Goal: Book appointment/travel/reservation

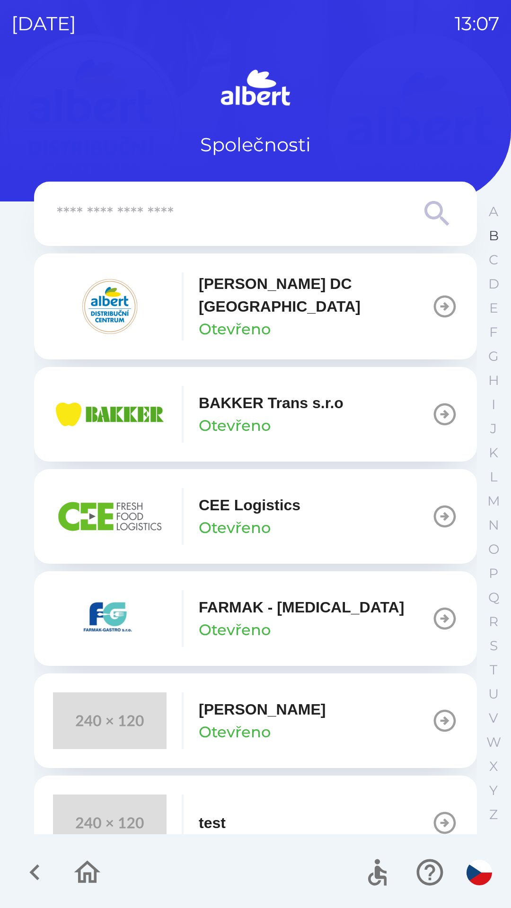
click at [497, 240] on p "B" at bounding box center [494, 235] width 10 height 17
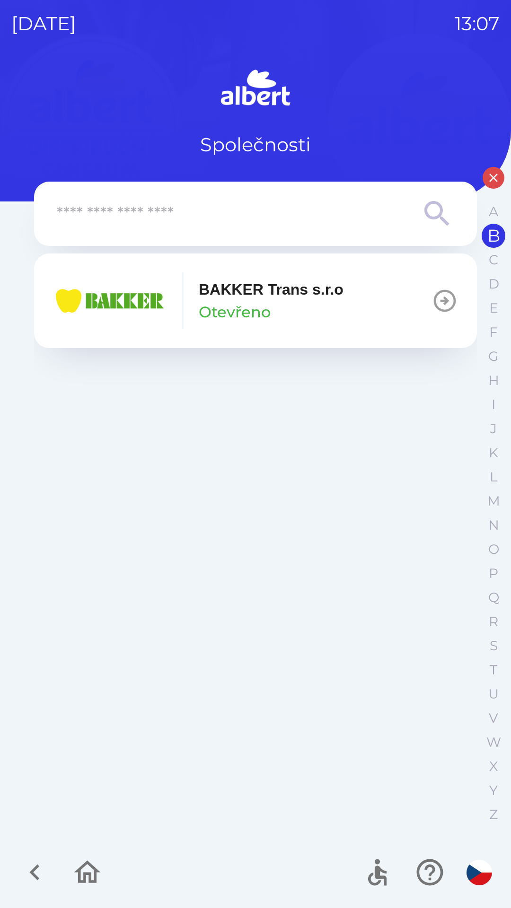
click at [440, 208] on icon at bounding box center [436, 213] width 25 height 25
click at [497, 182] on icon "button" at bounding box center [493, 178] width 9 height 9
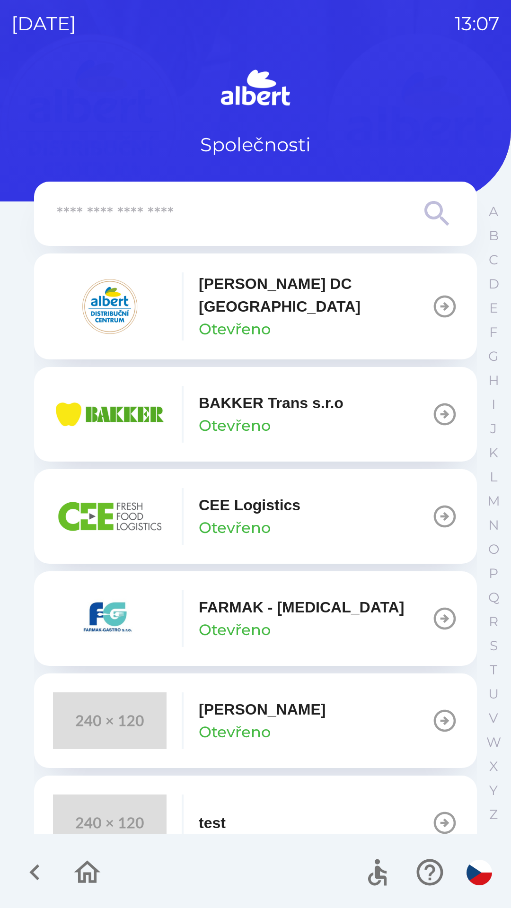
click at [299, 292] on p "[PERSON_NAME] DC [GEOGRAPHIC_DATA]" at bounding box center [315, 294] width 233 height 45
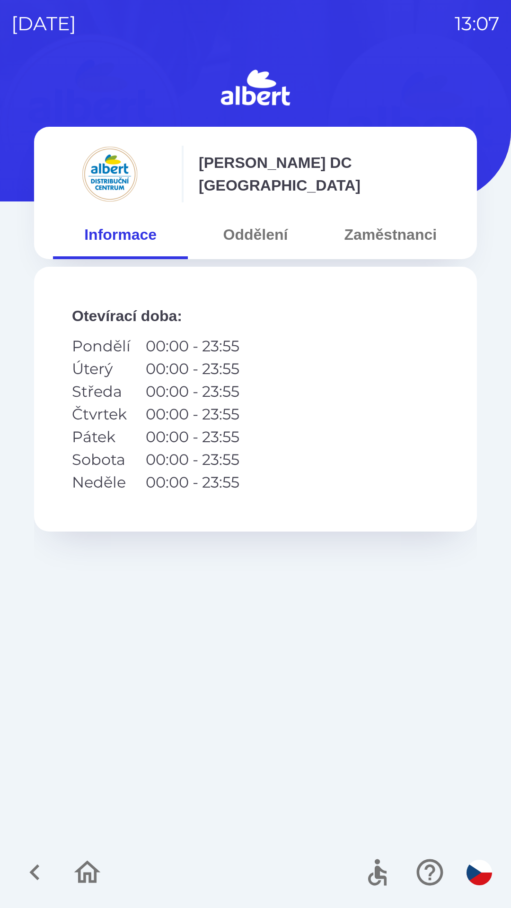
click at [385, 234] on button "Zaměstnanci" at bounding box center [390, 235] width 135 height 34
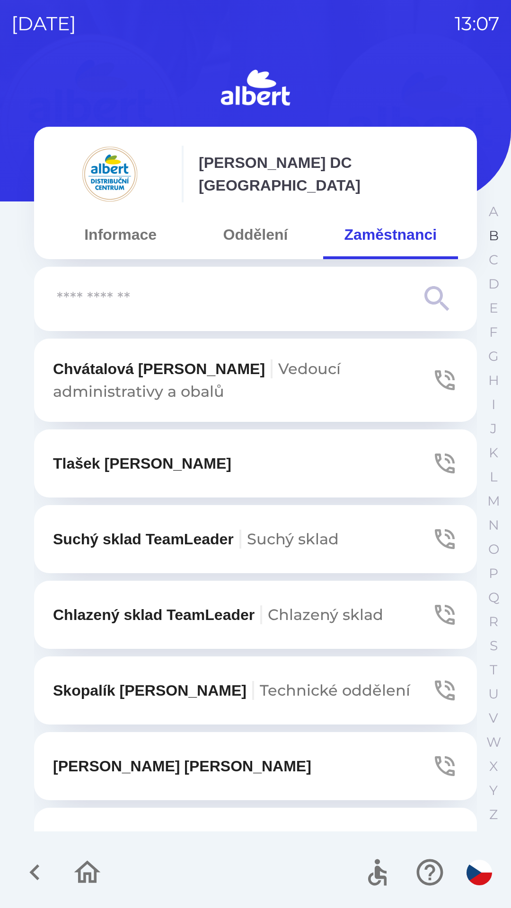
click at [498, 244] on p "B" at bounding box center [494, 235] width 10 height 17
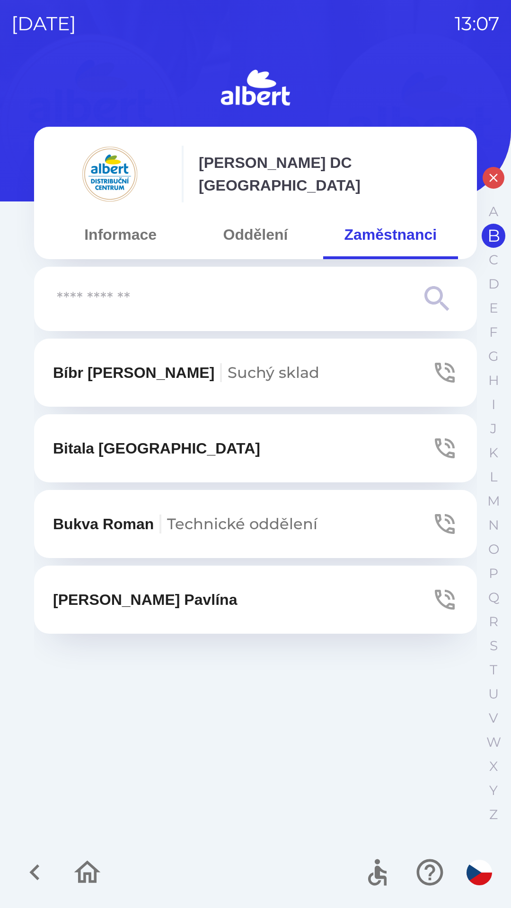
click at [437, 593] on icon "button" at bounding box center [444, 599] width 26 height 26
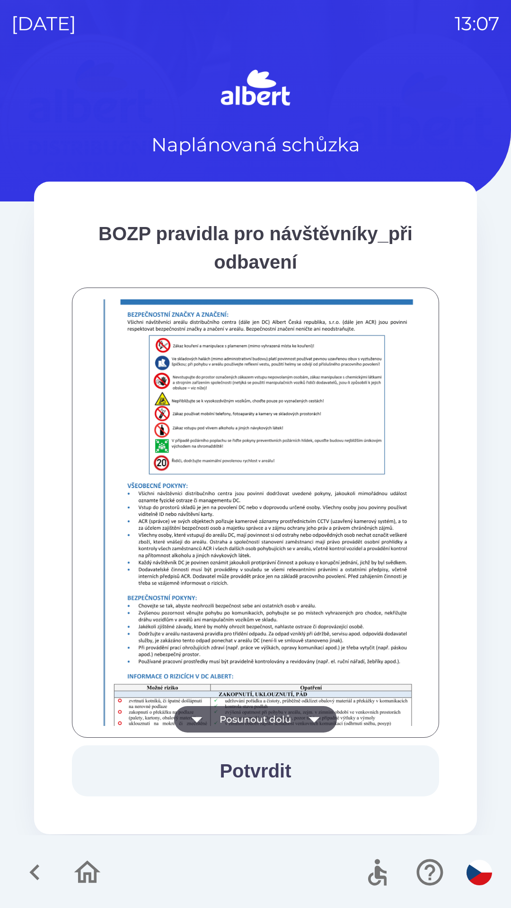
scroll to position [225, 0]
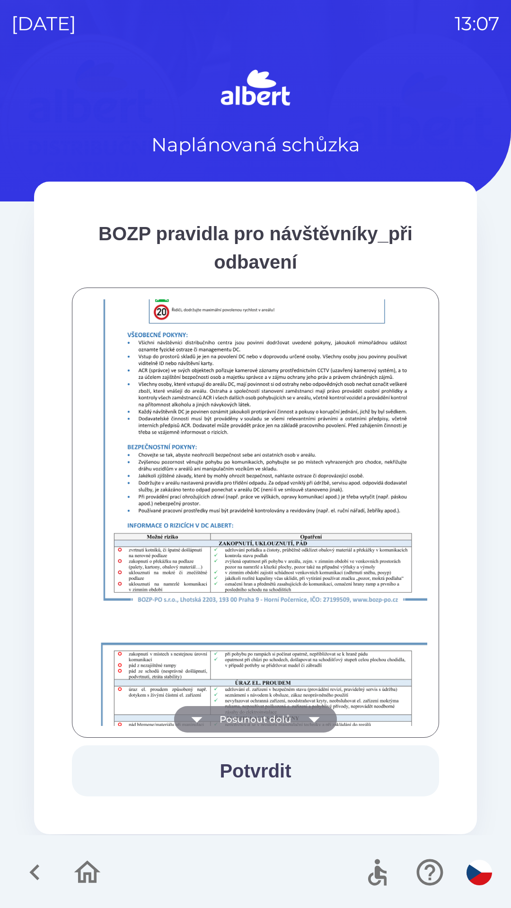
click at [315, 723] on icon "button" at bounding box center [314, 719] width 26 height 26
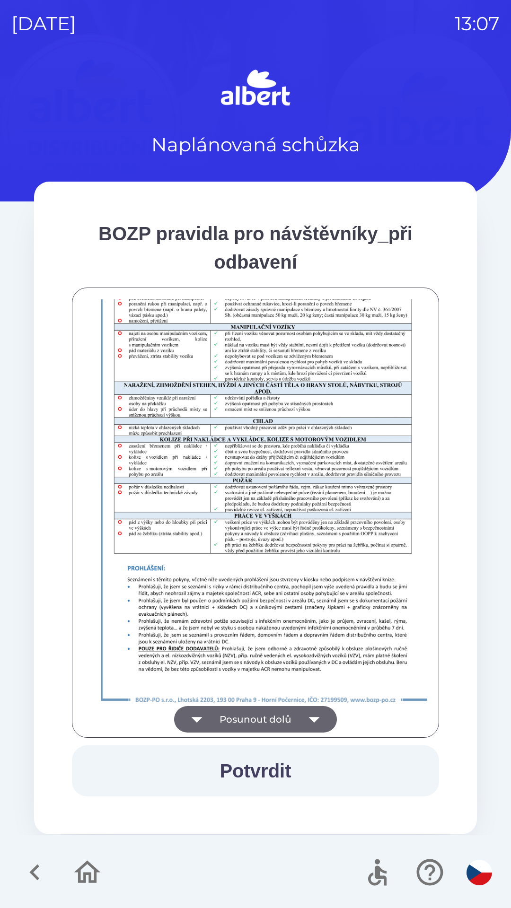
click at [265, 766] on button "Potvrdit" at bounding box center [255, 770] width 367 height 51
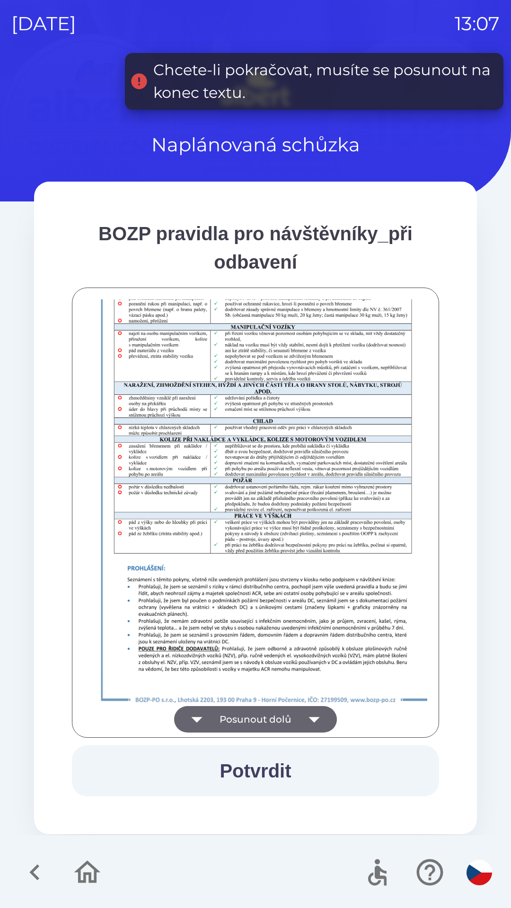
click at [309, 722] on icon "button" at bounding box center [314, 719] width 26 height 26
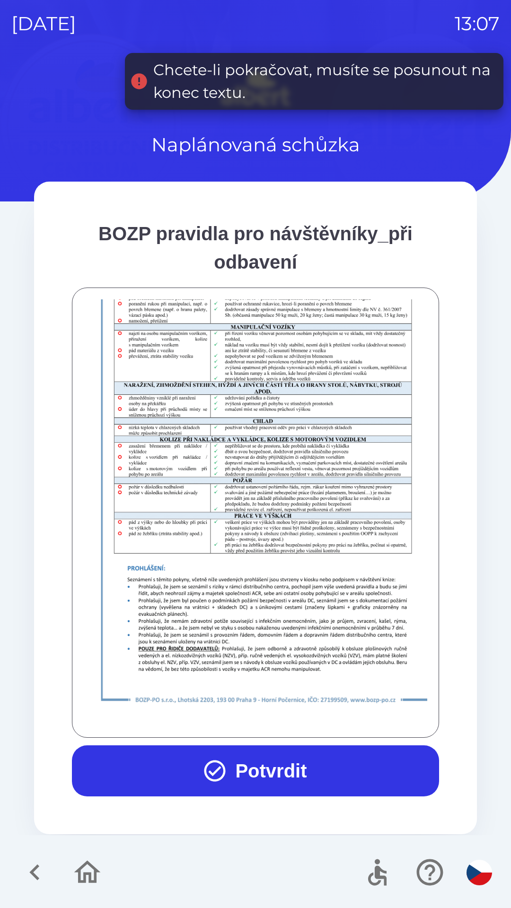
scroll to position [664, 0]
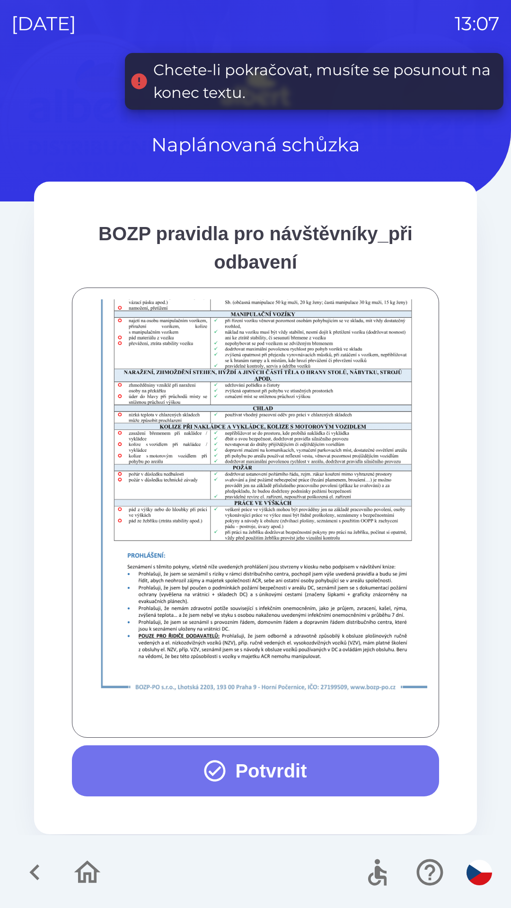
click at [270, 779] on button "Potvrdit" at bounding box center [255, 770] width 367 height 51
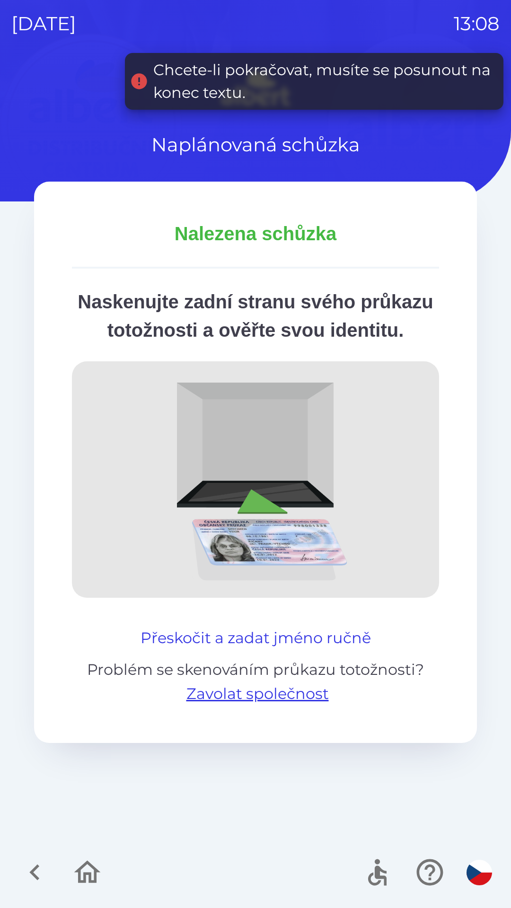
click at [280, 649] on button "Přeskočit a zadat jméno ručně" at bounding box center [256, 638] width 238 height 23
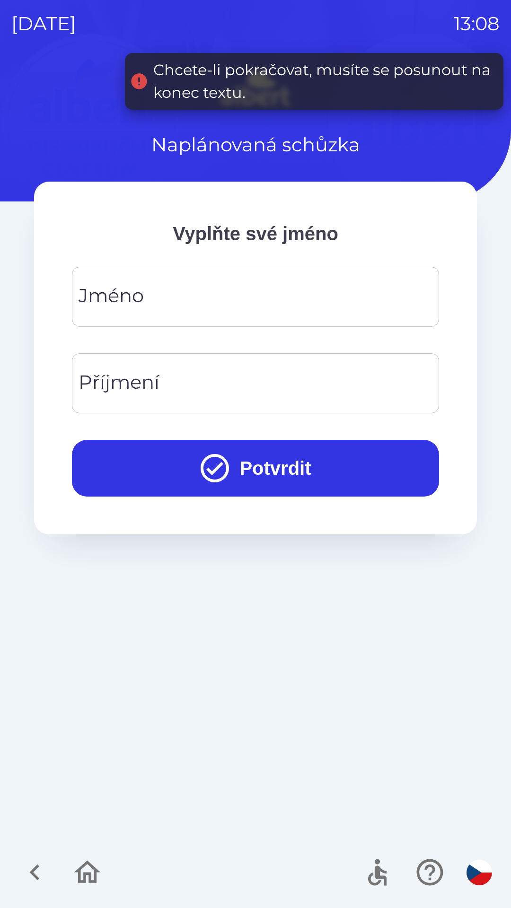
click at [317, 297] on input "Jméno" at bounding box center [255, 296] width 344 height 37
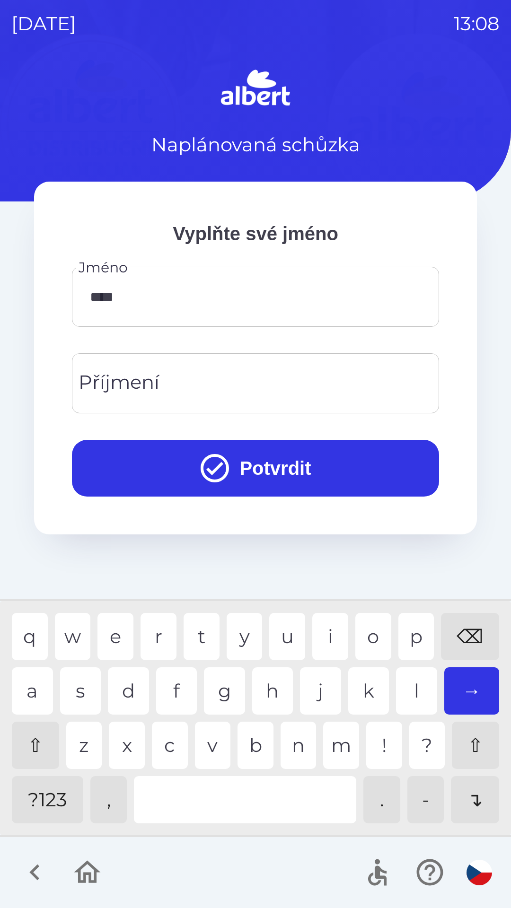
click at [402, 685] on div "l" at bounding box center [416, 690] width 41 height 47
type input "*****"
click at [31, 686] on div "a" at bounding box center [32, 690] width 41 height 47
click at [199, 374] on input "Příjmení" at bounding box center [255, 383] width 344 height 37
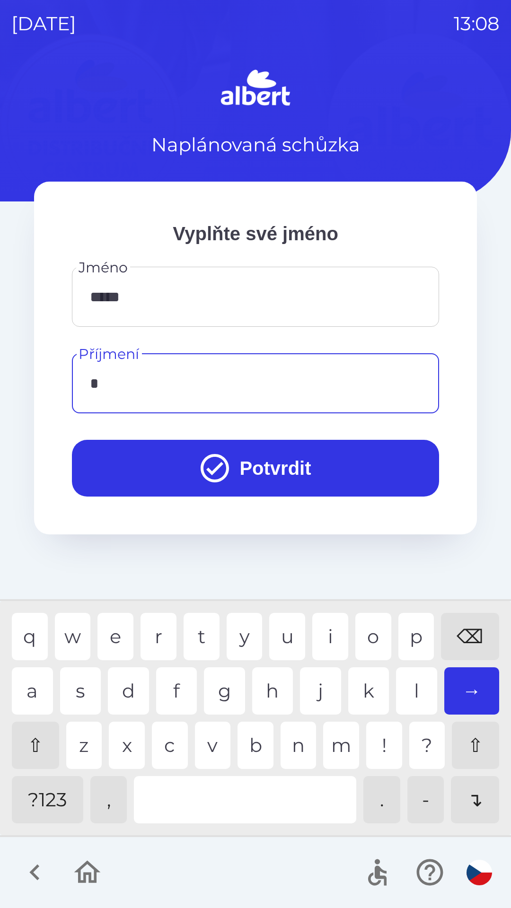
click at [248, 741] on div "b" at bounding box center [255, 745] width 36 height 47
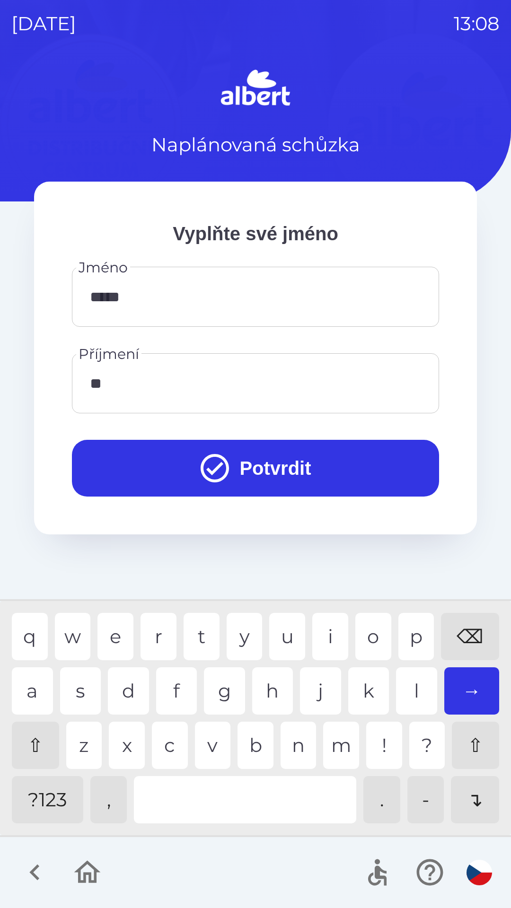
click at [375, 621] on div "o" at bounding box center [373, 636] width 36 height 47
click at [345, 743] on div "m" at bounding box center [341, 745] width 36 height 47
click at [211, 735] on div "v" at bounding box center [213, 745] width 36 height 47
type input "*******"
click at [269, 457] on button "Potvrdit" at bounding box center [255, 468] width 367 height 57
